Goal: Connect with others: Connect with others

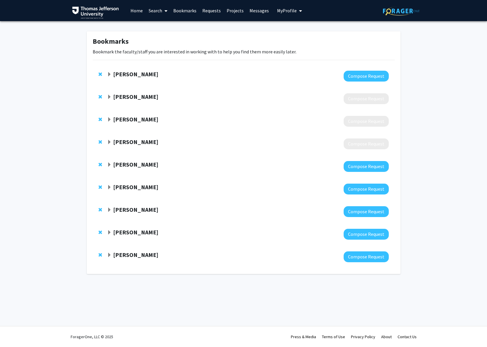
click at [109, 75] on span "Expand Munjireen Sifat Bookmark" at bounding box center [109, 74] width 5 height 5
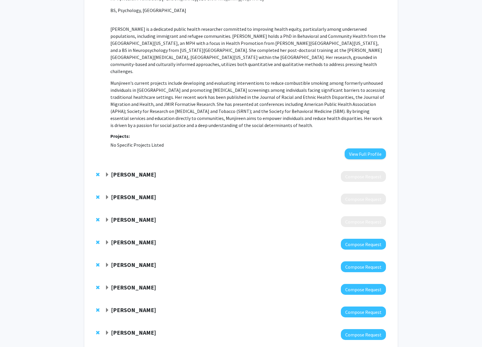
scroll to position [155, 0]
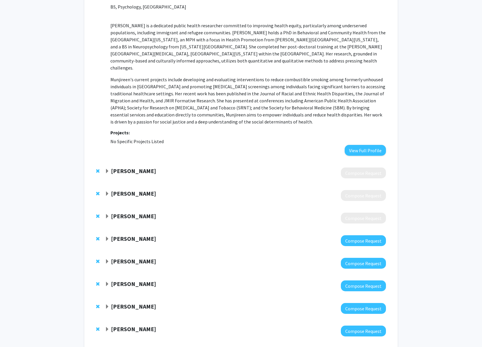
click at [108, 169] on span "Expand Jahaira Lopez-Pastrana Bookmark" at bounding box center [107, 171] width 5 height 5
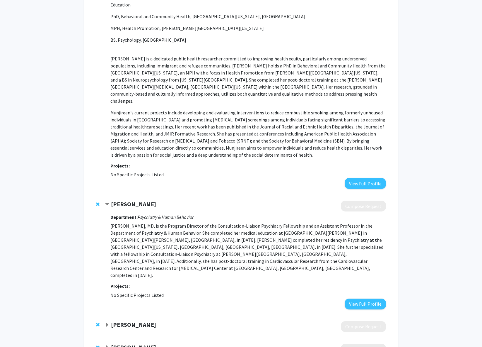
scroll to position [253, 0]
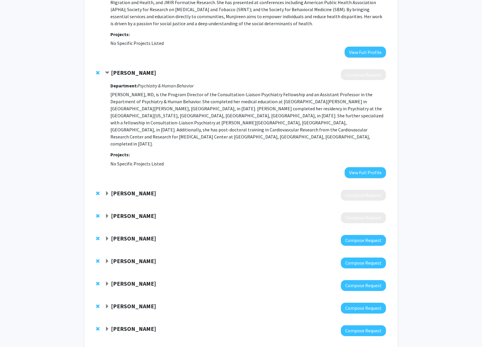
click at [108, 236] on span "Expand Robin Casten Bookmark" at bounding box center [107, 238] width 5 height 5
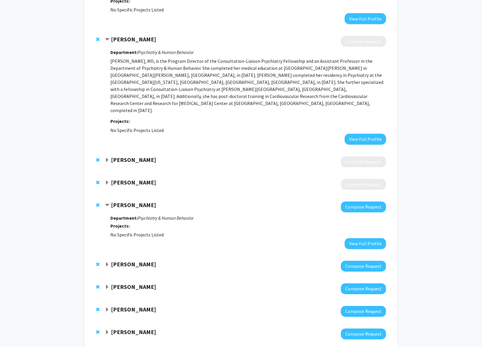
scroll to position [289, 0]
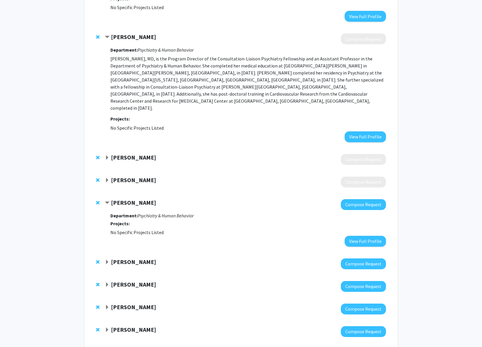
click at [107, 260] on span "Expand Gregory Jaffe Bookmark" at bounding box center [107, 262] width 5 height 5
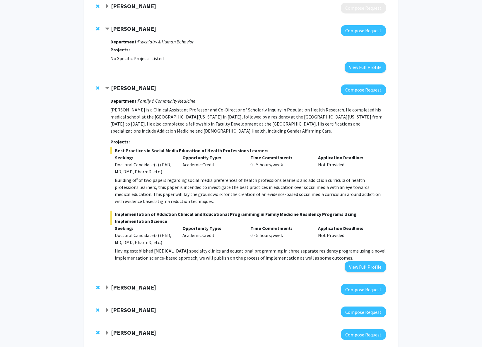
scroll to position [464, 0]
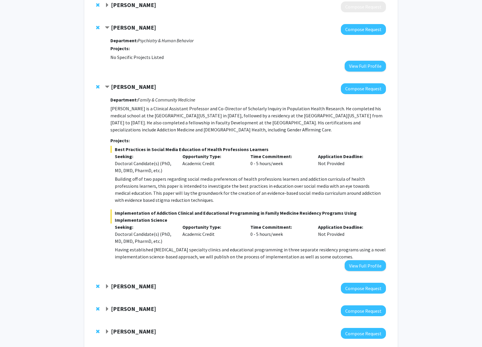
click at [107, 284] on span "Expand Stephen DiDonato Bookmark" at bounding box center [107, 286] width 5 height 5
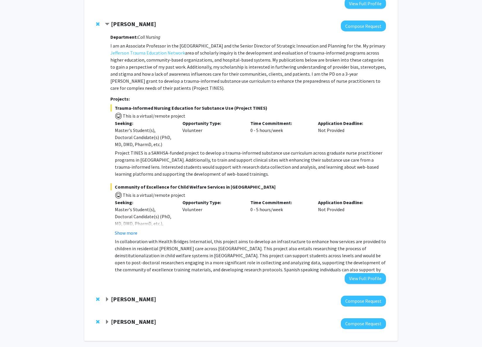
scroll to position [729, 0]
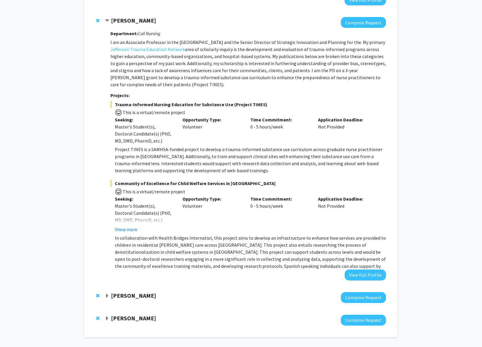
click at [108, 293] on span "Expand Dennis Hand Bookmark" at bounding box center [107, 295] width 5 height 5
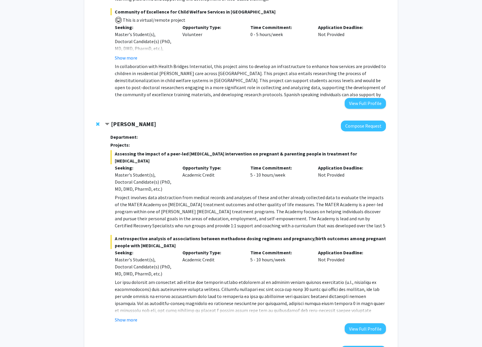
scroll to position [902, 0]
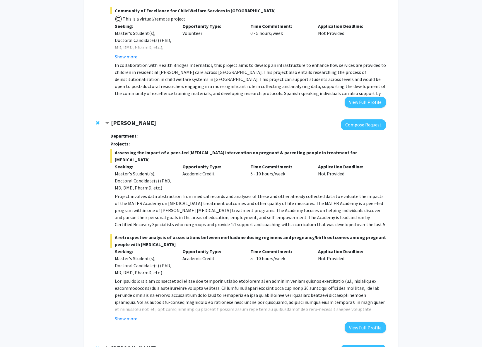
click at [107, 346] on span "Expand Jennie Ryan Bookmark" at bounding box center [107, 348] width 5 height 5
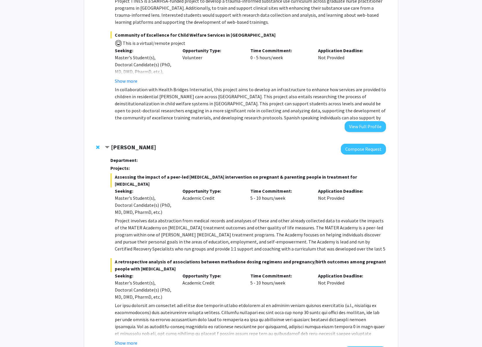
scroll to position [1062, 0]
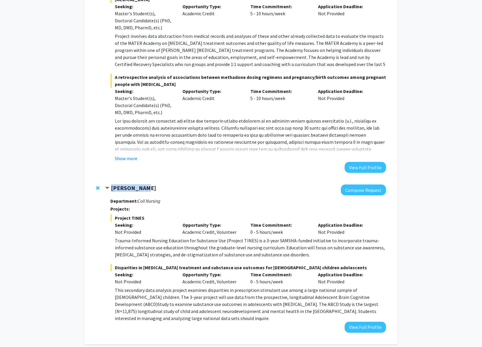
drag, startPoint x: 150, startPoint y: 167, endPoint x: 112, endPoint y: 169, distance: 37.6
click at [112, 184] on div "[PERSON_NAME]" at bounding box center [168, 187] width 127 height 7
copy strong "[PERSON_NAME]"
